Goal: Download file/media

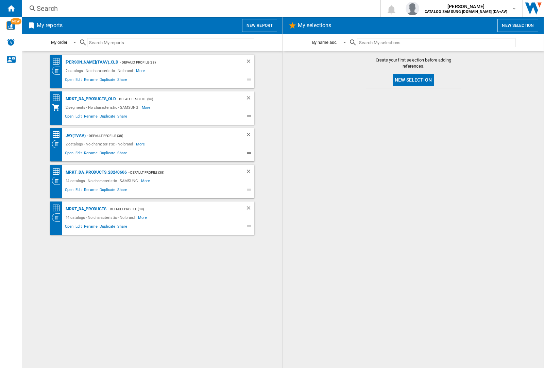
click at [86, 209] on div "MRKT_DA_PRODUCTS" at bounding box center [85, 209] width 43 height 9
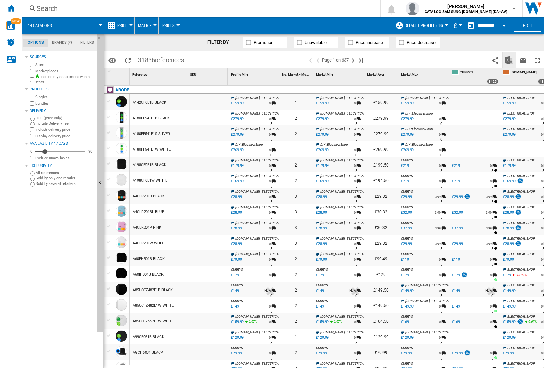
click at [509, 60] on img "Download in Excel" at bounding box center [509, 60] width 8 height 8
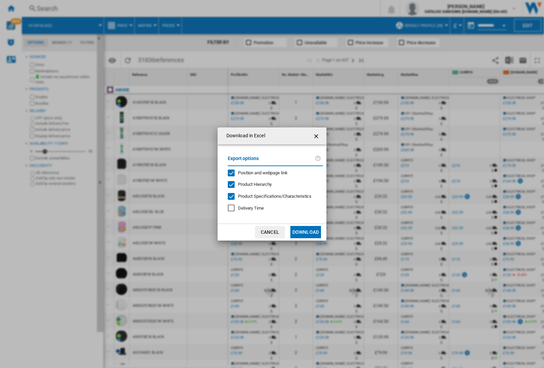
click at [258, 173] on span "Position and webpage link" at bounding box center [263, 172] width 50 height 5
click at [306, 232] on button "Download" at bounding box center [305, 232] width 31 height 12
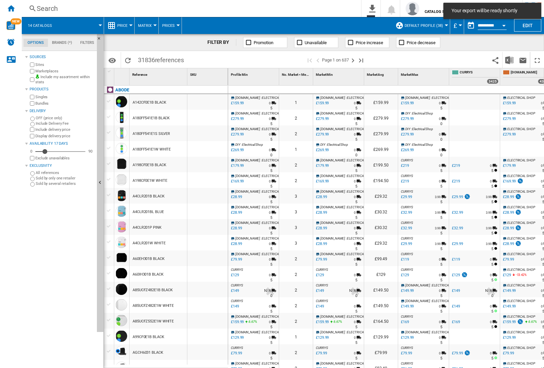
click at [212, 116] on div at bounding box center [207, 118] width 40 height 16
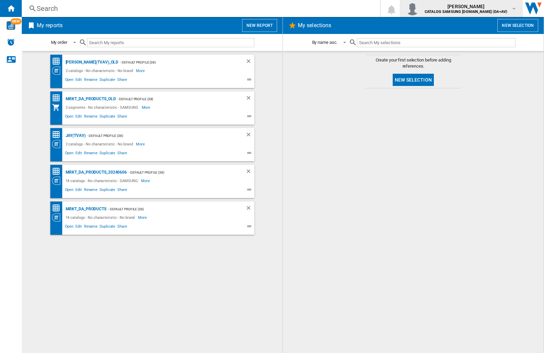
click at [419, 9] on img "button" at bounding box center [413, 9] width 14 height 14
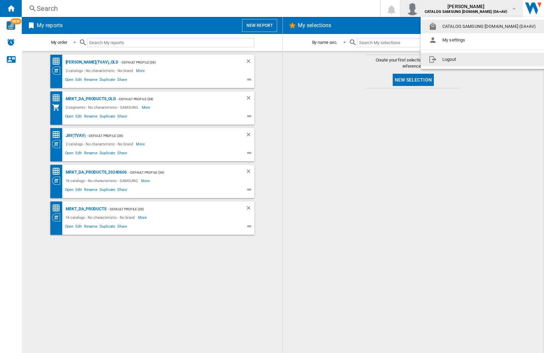
click at [473, 60] on button "Logout" at bounding box center [484, 60] width 126 height 14
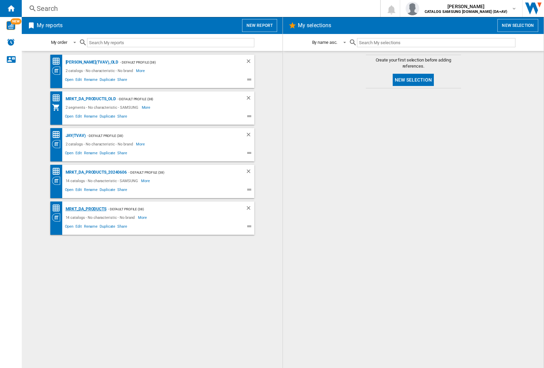
click at [86, 209] on div "MRKT_DA_PRODUCTS" at bounding box center [85, 209] width 43 height 9
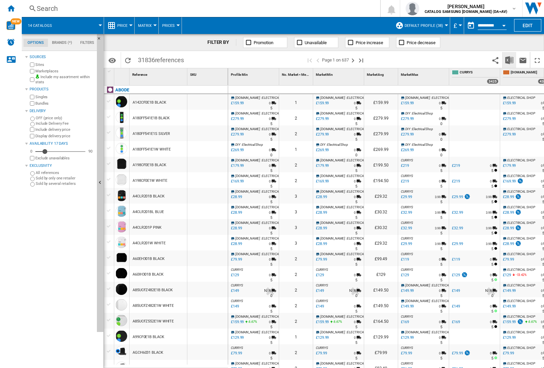
click at [509, 60] on img "Download in Excel" at bounding box center [509, 60] width 8 height 8
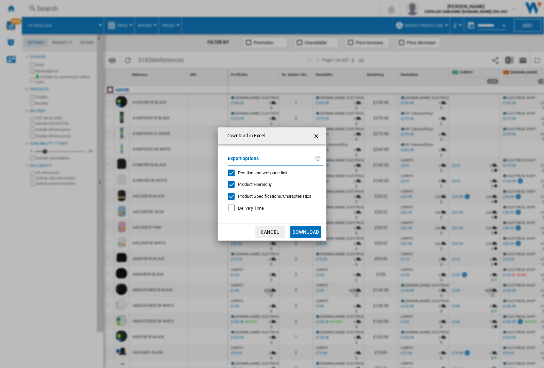
click at [258, 173] on span "Position and webpage link" at bounding box center [263, 172] width 50 height 5
click at [306, 232] on button "Download" at bounding box center [305, 232] width 31 height 12
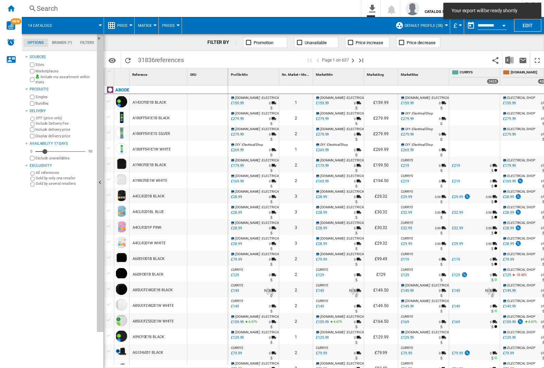
click at [212, 116] on div at bounding box center [207, 118] width 40 height 16
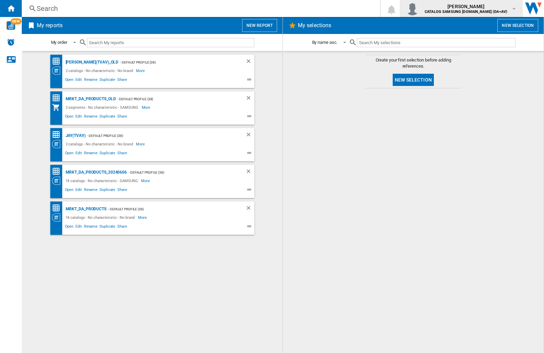
click at [419, 9] on img "button" at bounding box center [413, 9] width 14 height 14
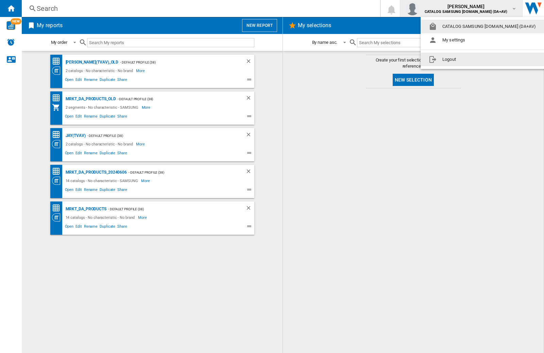
click at [473, 60] on button "Logout" at bounding box center [484, 60] width 126 height 14
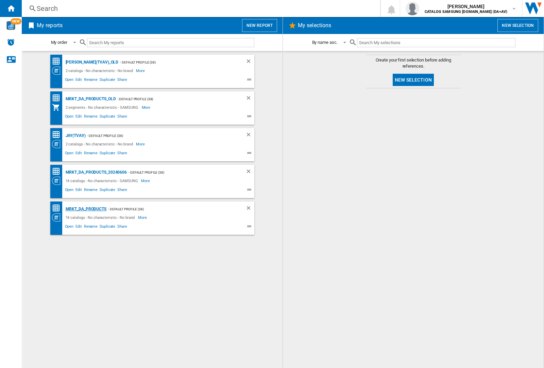
click at [86, 209] on div "MRKT_DA_PRODUCTS" at bounding box center [85, 209] width 43 height 9
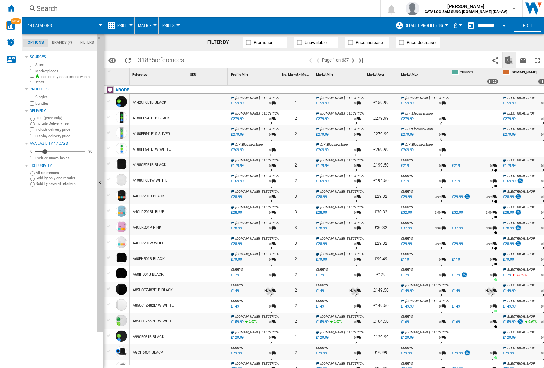
click at [509, 60] on img "Download in Excel" at bounding box center [509, 60] width 8 height 8
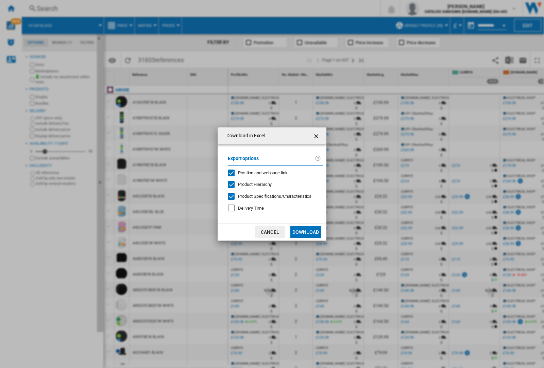
click at [258, 173] on span "Position and webpage link" at bounding box center [263, 172] width 50 height 5
click at [306, 232] on button "Download" at bounding box center [305, 232] width 31 height 12
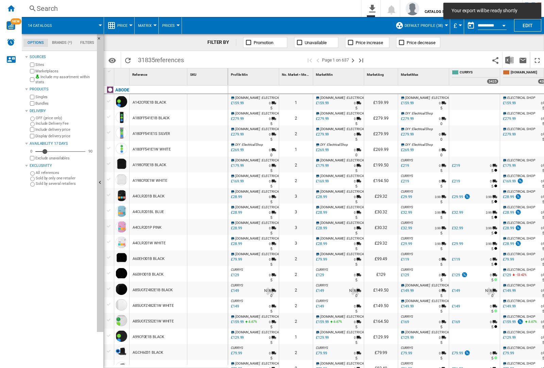
click at [212, 116] on div at bounding box center [207, 118] width 40 height 16
